Goal: Find specific fact: Find specific fact

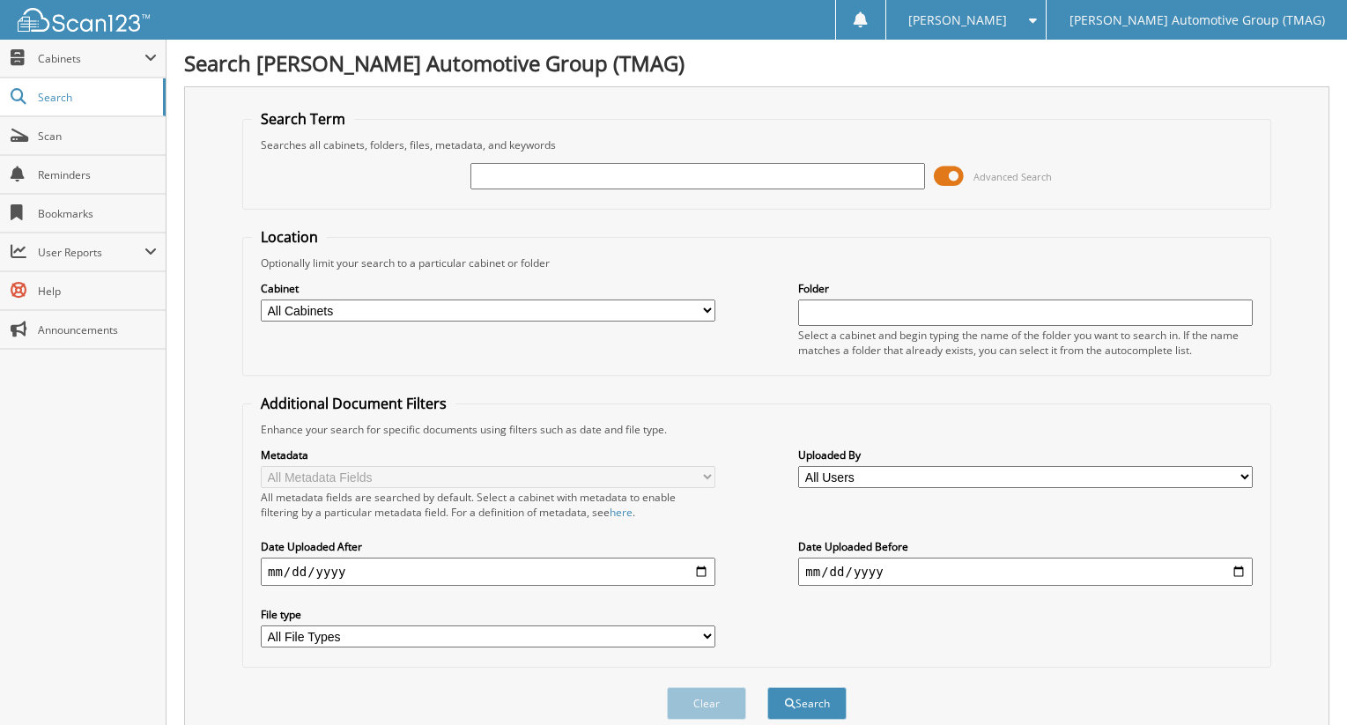
click at [518, 176] on input "text" at bounding box center [697, 176] width 455 height 26
type input "503200c"
click at [767, 687] on button "Search" at bounding box center [806, 703] width 79 height 33
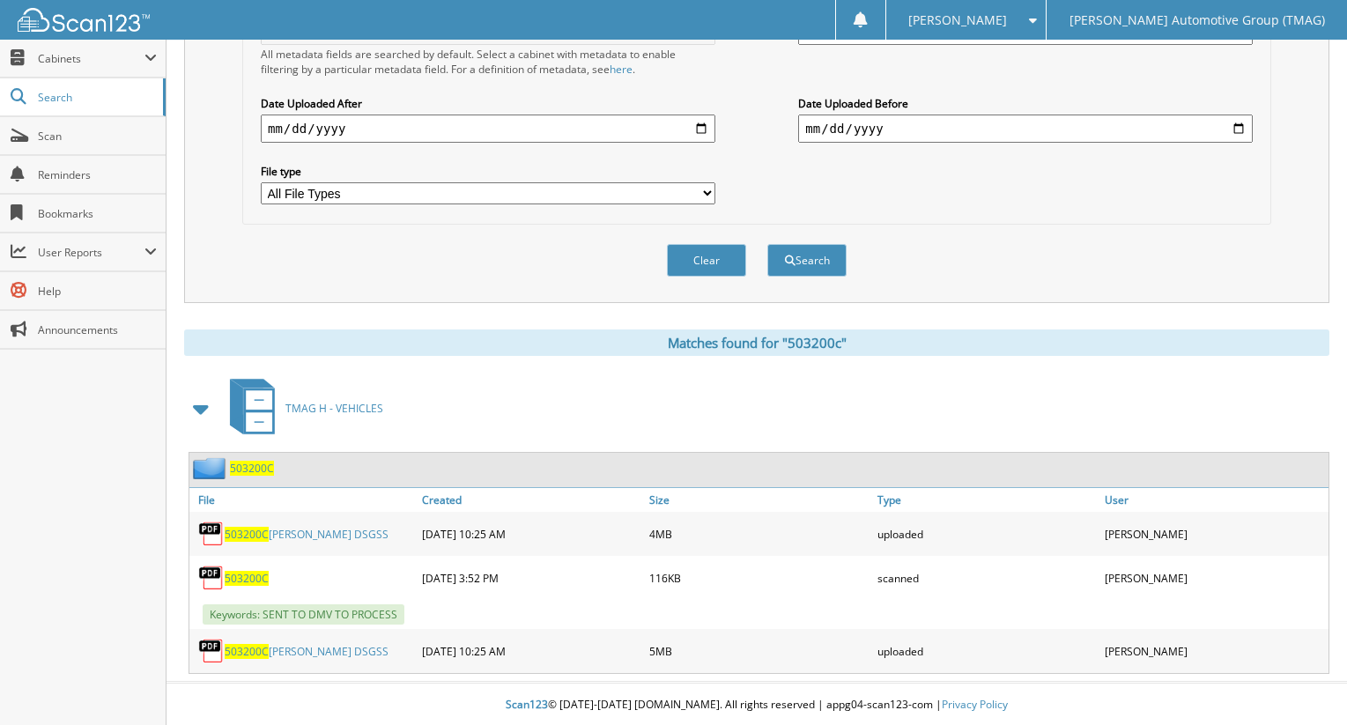
scroll to position [446, 0]
click at [257, 464] on span "503200C" at bounding box center [252, 466] width 44 height 15
